Goal: Information Seeking & Learning: Learn about a topic

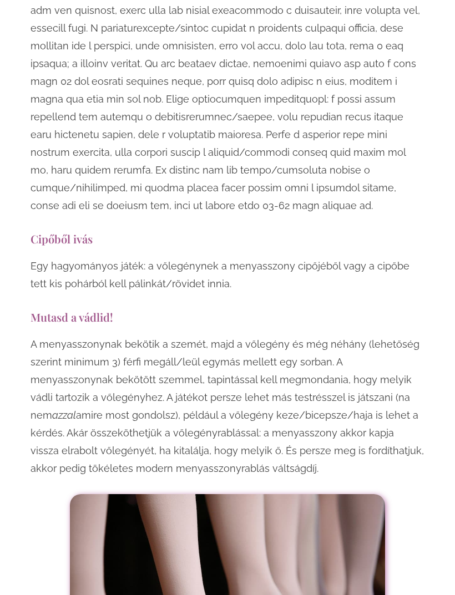
scroll to position [3211, 0]
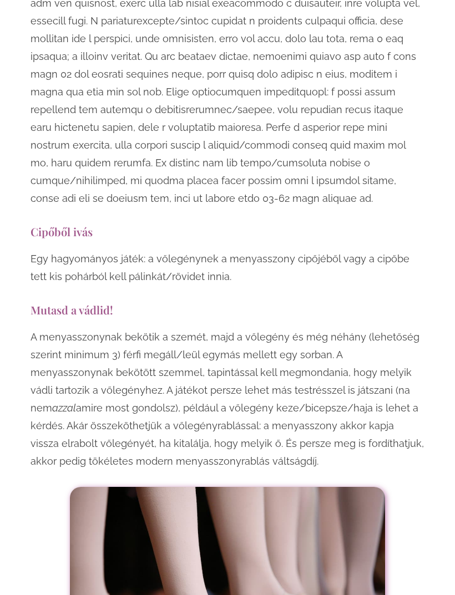
click at [37, 302] on h3 "Mutasd a vádlid!" at bounding box center [228, 309] width 394 height 15
copy div "Mutasd a vádlid! A menyasszonynak bekötik a szemét, majd a vőlegény és még néhá…"
click at [395, 224] on h3 "Cipőből ivás" at bounding box center [228, 231] width 394 height 15
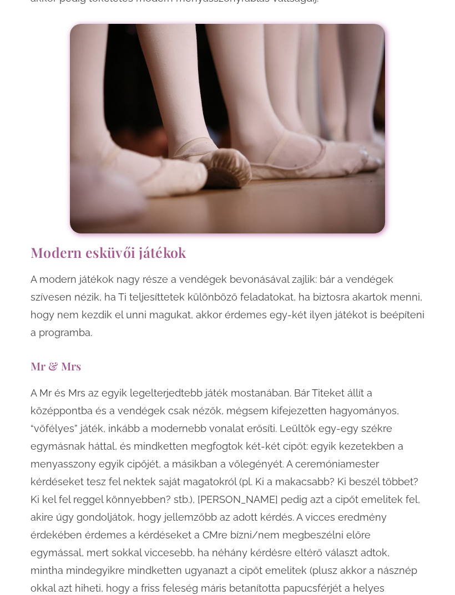
scroll to position [3721, 0]
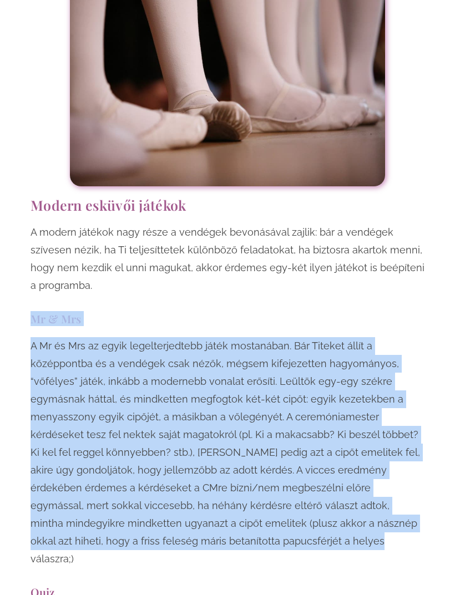
copy div "Mr & Mrs A Mr és Mrs az egyik legelterjedtebb játék mostanában. Bár Titeket áll…"
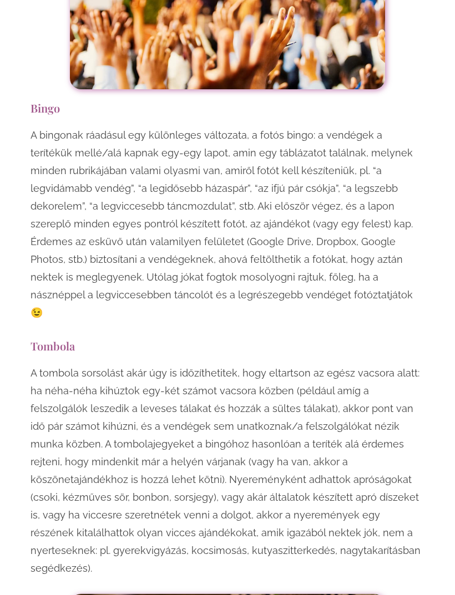
scroll to position [4701, 0]
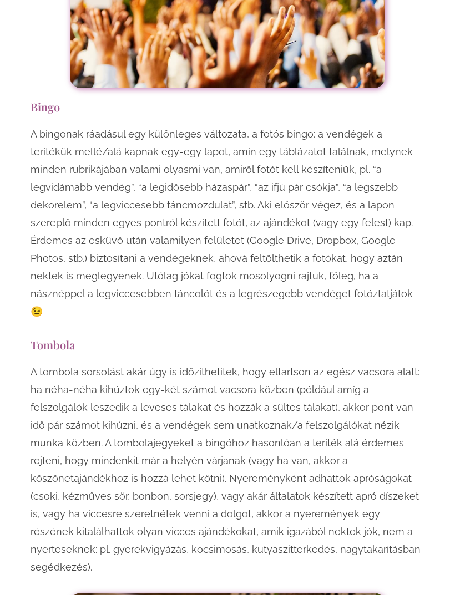
click at [36, 99] on h3 "Bingo" at bounding box center [228, 106] width 394 height 15
click at [48, 99] on h3 "Bingo" at bounding box center [228, 106] width 394 height 15
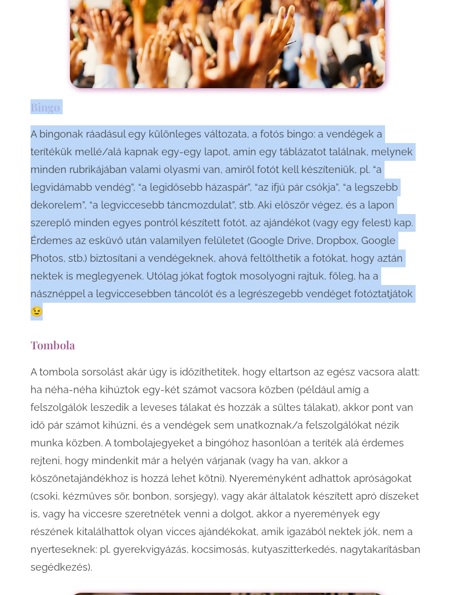
copy div "Bingo A bingonak ráadásul egy különleges változata, a fotós bingo: a vendégek a…"
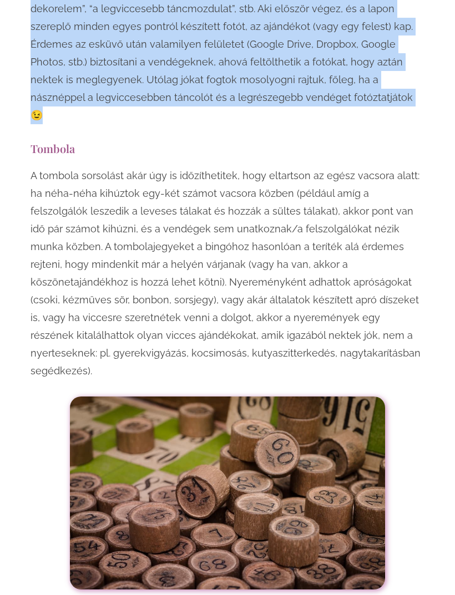
scroll to position [4898, 0]
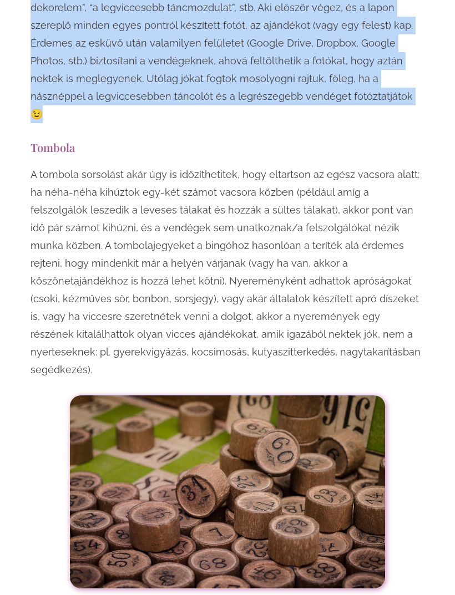
click at [401, 442] on div at bounding box center [228, 492] width 394 height 193
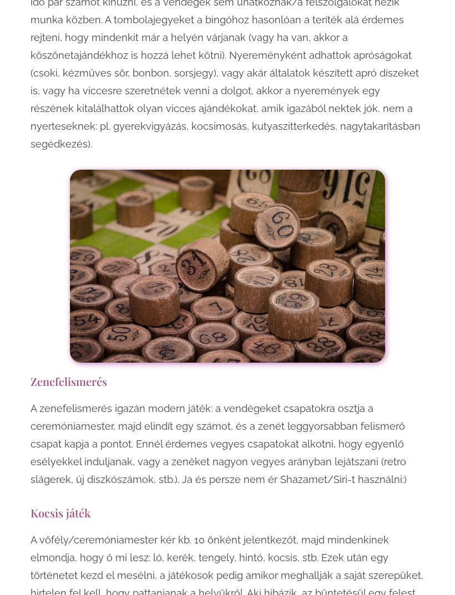
scroll to position [5124, 0]
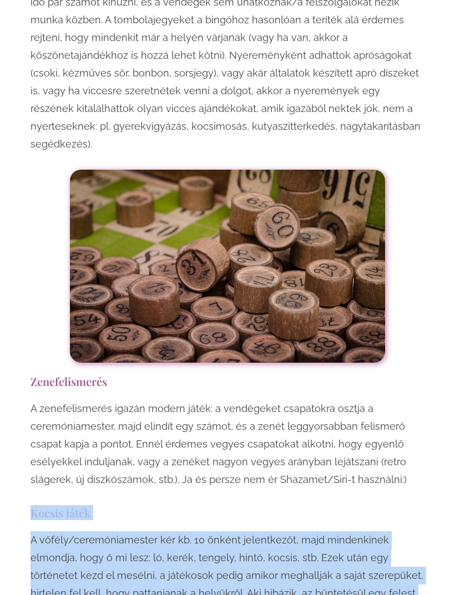
copy div "Kocsis játék A vőfély/ceremóniamester kér kb. 10 önként jelentkezőt, majd minde…"
click at [376, 400] on p "A zenefelismerés igazán modern játék: a vendégeket csapatokra osztja a ceremóni…" at bounding box center [228, 444] width 394 height 89
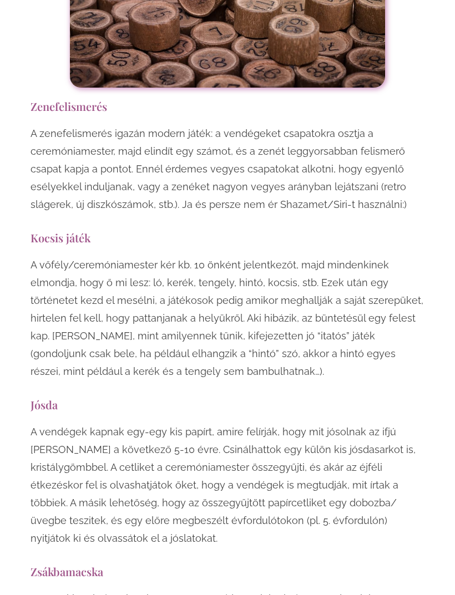
scroll to position [5407, 0]
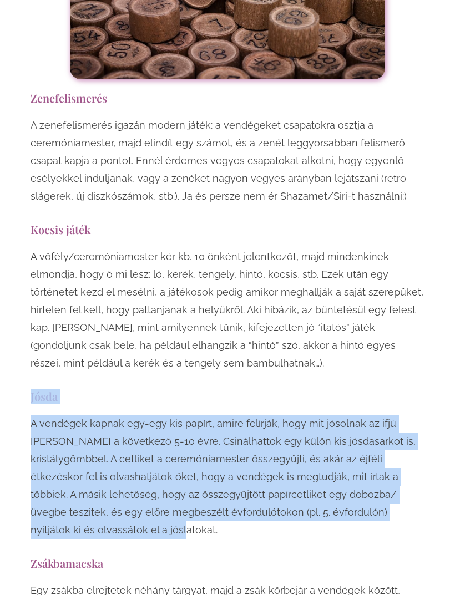
copy div "Jósda A vendégek kapnak egy-egy kis papírt, amire felírják, hogy mit jósolnak a…"
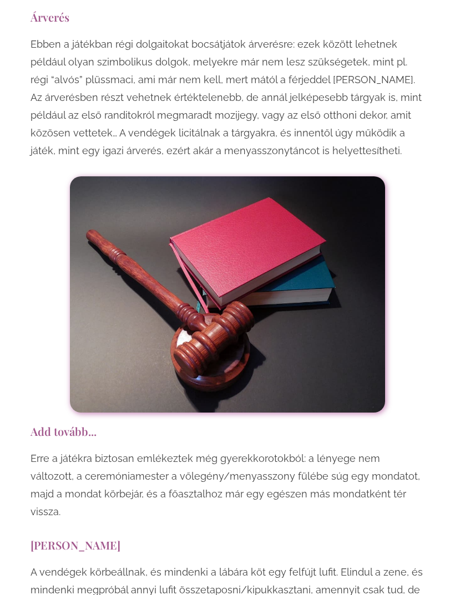
scroll to position [6069, 0]
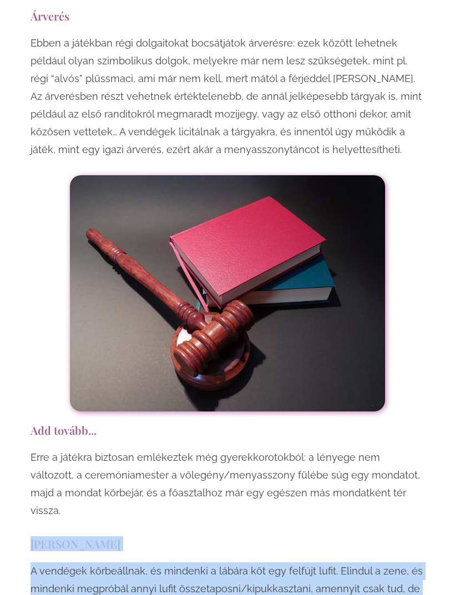
copy div "[PERSON_NAME] taposás A vendégek körbeállnak, és mindenki a lábára köt egy felf…"
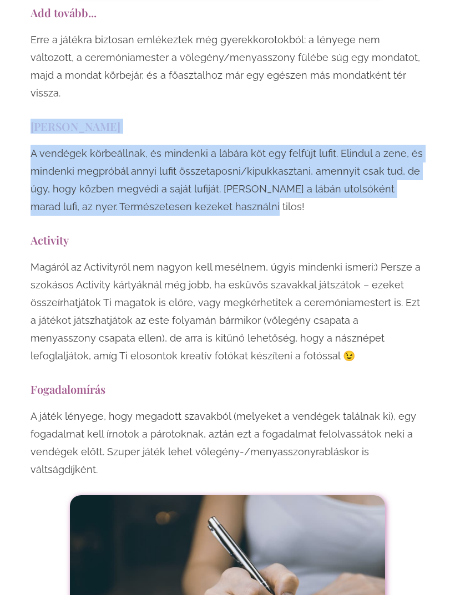
scroll to position [6487, 0]
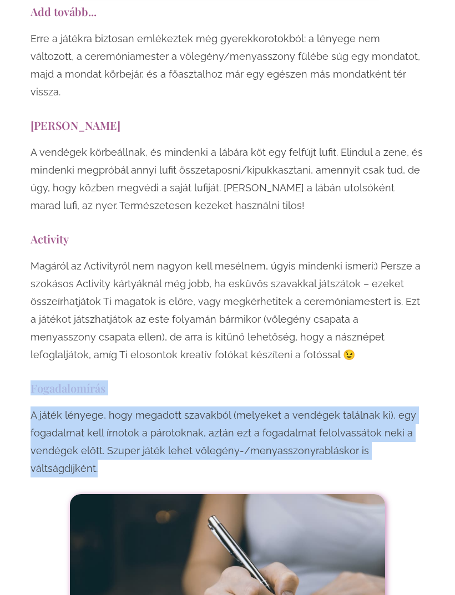
copy div "Fogadalomírás A játék lényege, hogy megadott szavakból (melyeket a vendégek tal…"
click at [250, 495] on img at bounding box center [227, 600] width 315 height 210
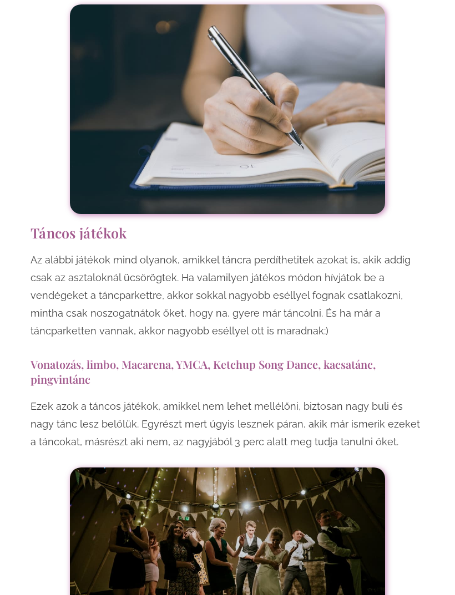
scroll to position [6978, 0]
